Goal: Transaction & Acquisition: Purchase product/service

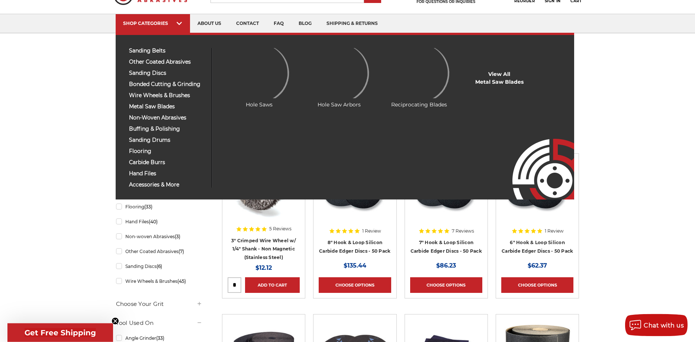
scroll to position [38, 0]
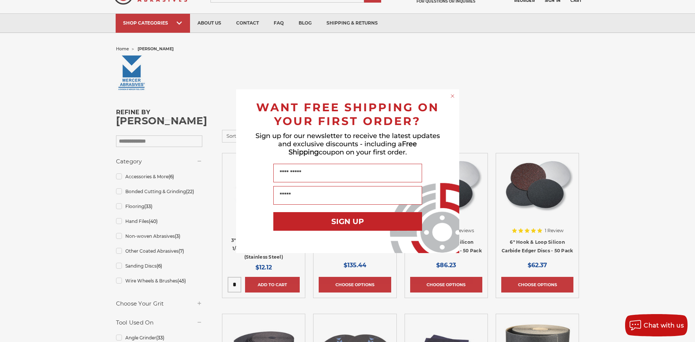
click at [451, 97] on icon "Close dialog" at bounding box center [452, 95] width 3 height 3
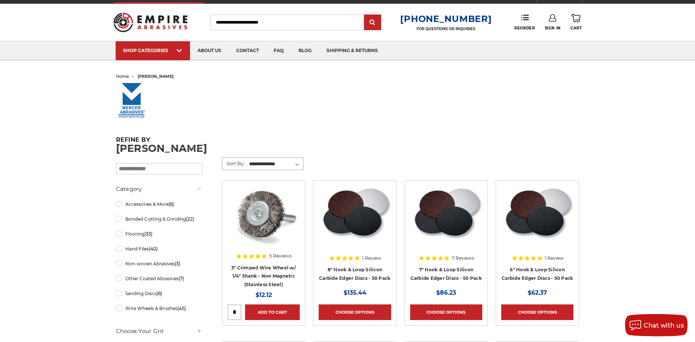
scroll to position [0, 0]
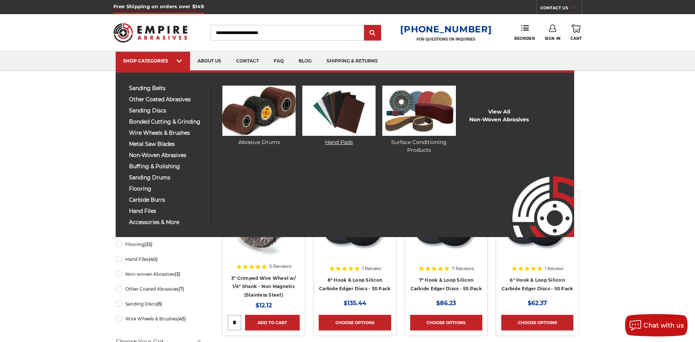
click at [349, 117] on img at bounding box center [338, 111] width 73 height 50
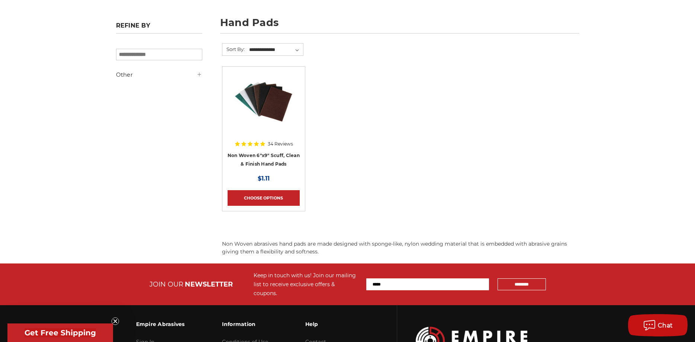
scroll to position [114, 0]
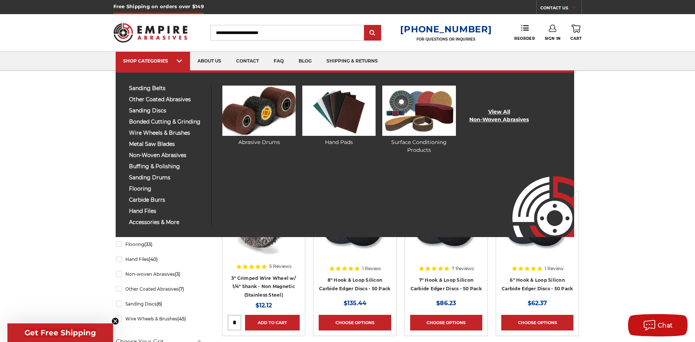
click at [506, 115] on link "View All Non-woven Abrasives" at bounding box center [498, 116] width 59 height 16
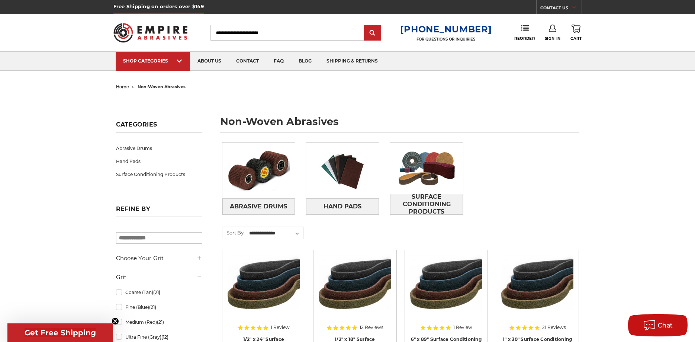
click at [294, 28] on input "Search" at bounding box center [287, 33] width 154 height 16
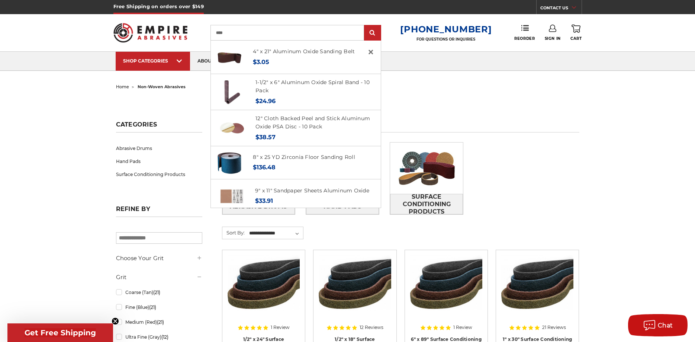
click at [71, 35] on header "Free Shipping on orders over $149 CONTACT US Monday - Friday (excluding holiday…" at bounding box center [347, 35] width 695 height 71
click at [294, 29] on input "****" at bounding box center [287, 33] width 154 height 16
type input "******"
click at [365, 26] on input "submit" at bounding box center [372, 33] width 15 height 15
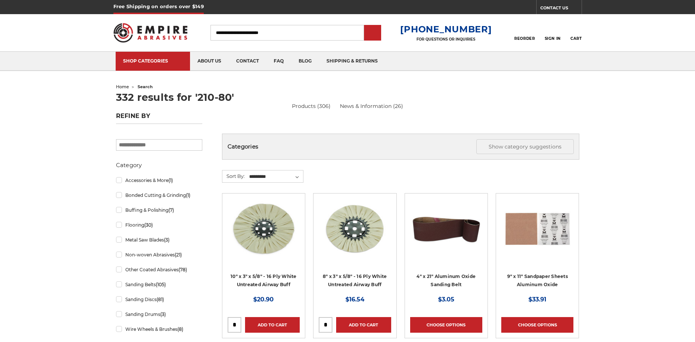
click at [252, 32] on input "Search" at bounding box center [287, 33] width 154 height 16
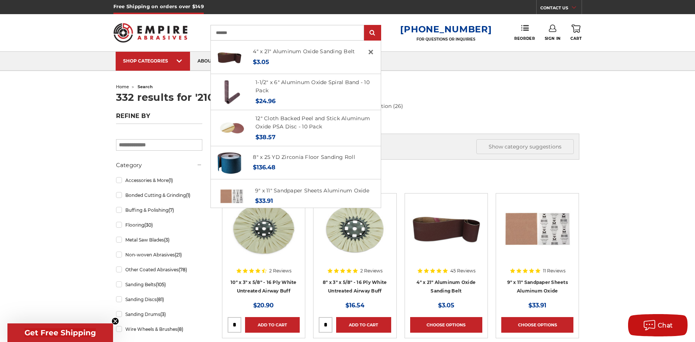
type input "*******"
click at [365, 26] on input "submit" at bounding box center [372, 33] width 15 height 15
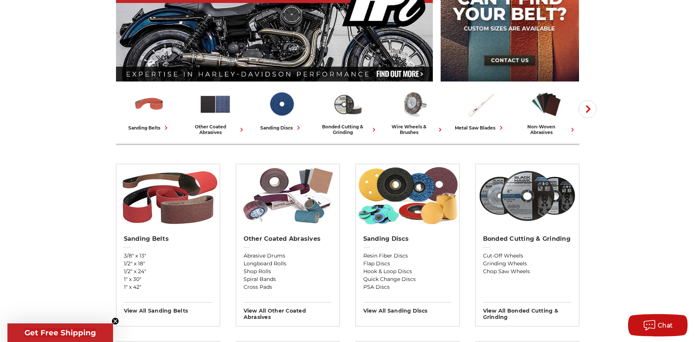
scroll to position [114, 0]
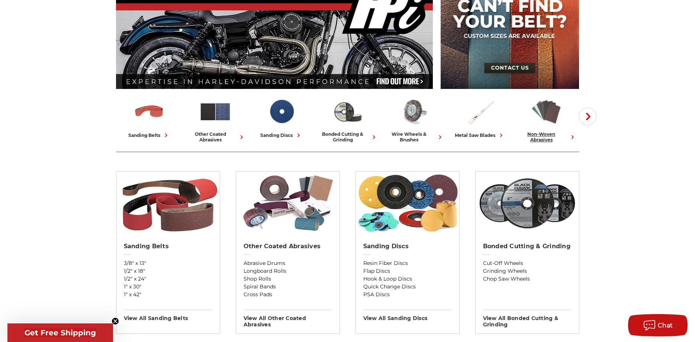
click at [542, 117] on img at bounding box center [546, 112] width 33 height 32
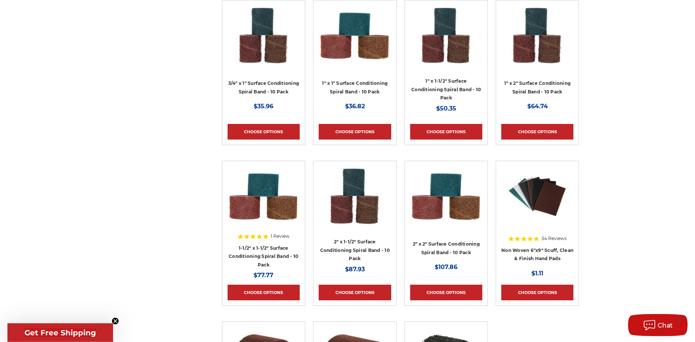
scroll to position [1214, 0]
click at [527, 204] on img at bounding box center [537, 195] width 72 height 59
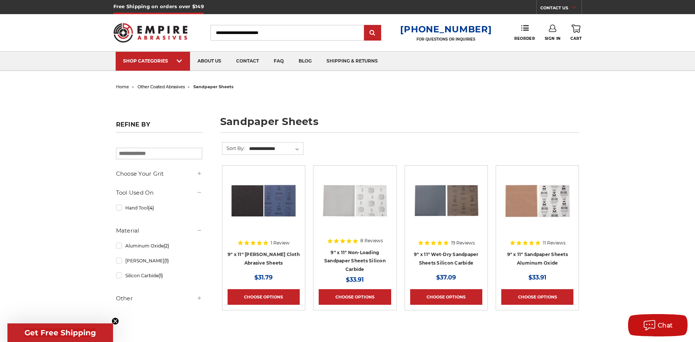
scroll to position [152, 0]
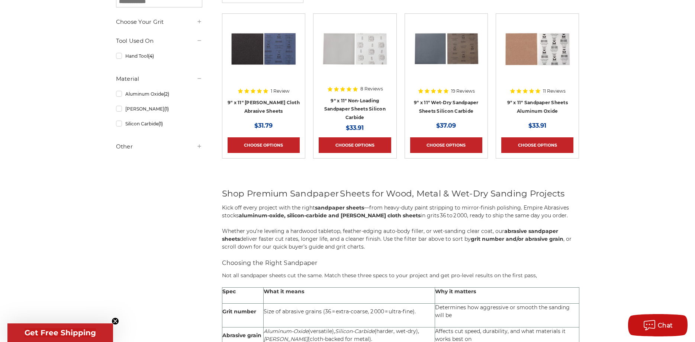
click at [454, 113] on div at bounding box center [446, 66] width 72 height 95
